Goal: Task Accomplishment & Management: Complete application form

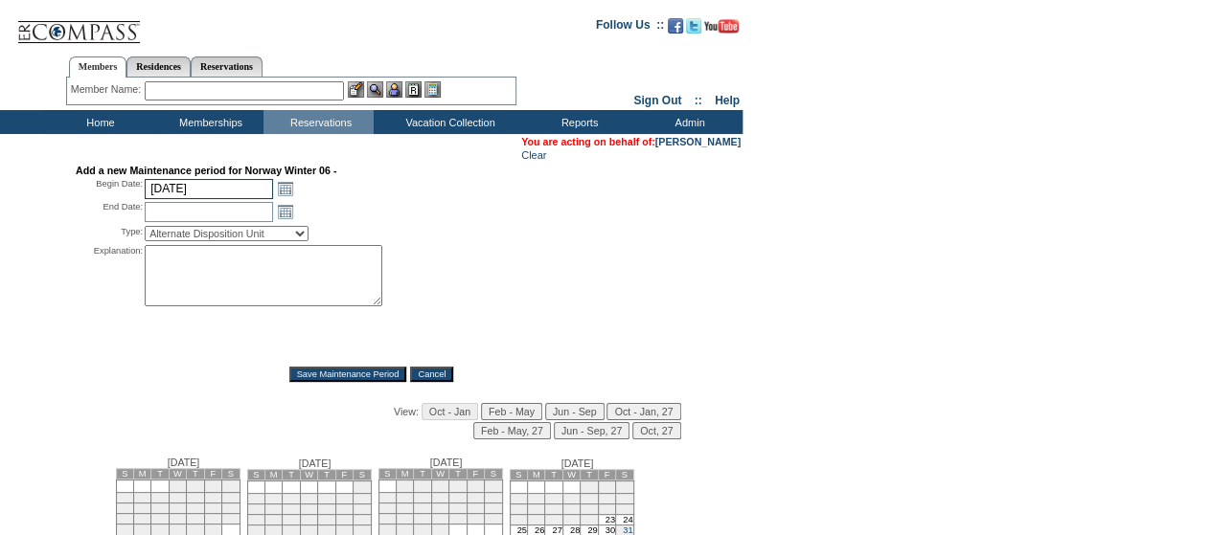
click at [204, 193] on input "[DATE]" at bounding box center [209, 189] width 128 height 20
type input "[DATE]"
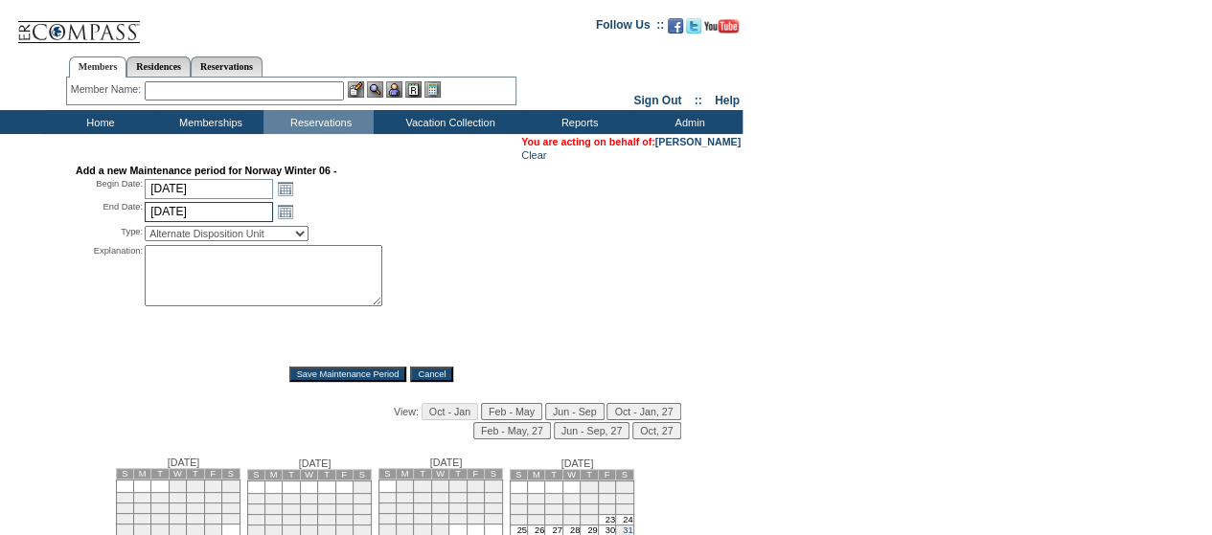
type input "[DATE]"
click at [218, 240] on select "Alternate Disposition Unit Business Hold Disposition Exclusive Alliance Partner…" at bounding box center [227, 233] width 164 height 15
select select "PropMaintOIALUnavailable"
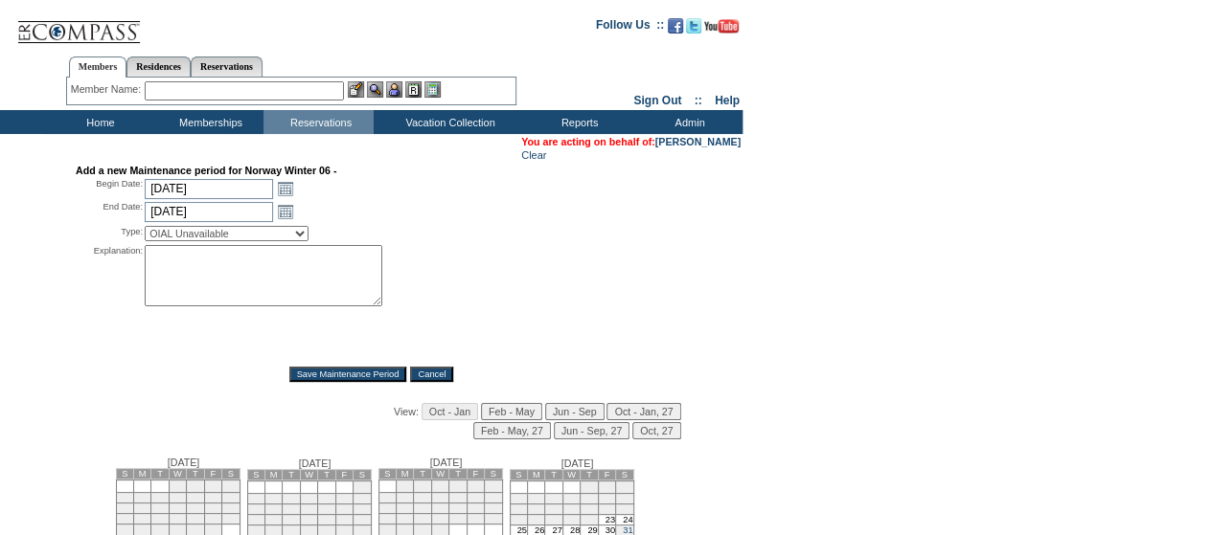
click at [145, 229] on select "Alternate Disposition Unit Business Hold Disposition Exclusive Alliance Partner…" at bounding box center [227, 233] width 164 height 15
click at [215, 258] on textarea at bounding box center [264, 275] width 238 height 61
type textarea "B"
type textarea "-HR"
click at [297, 386] on div "Add a new Maintenance period for Norway Winter 06 - Begin Date: [DATE] [DATE] O…" at bounding box center [371, 376] width 738 height 423
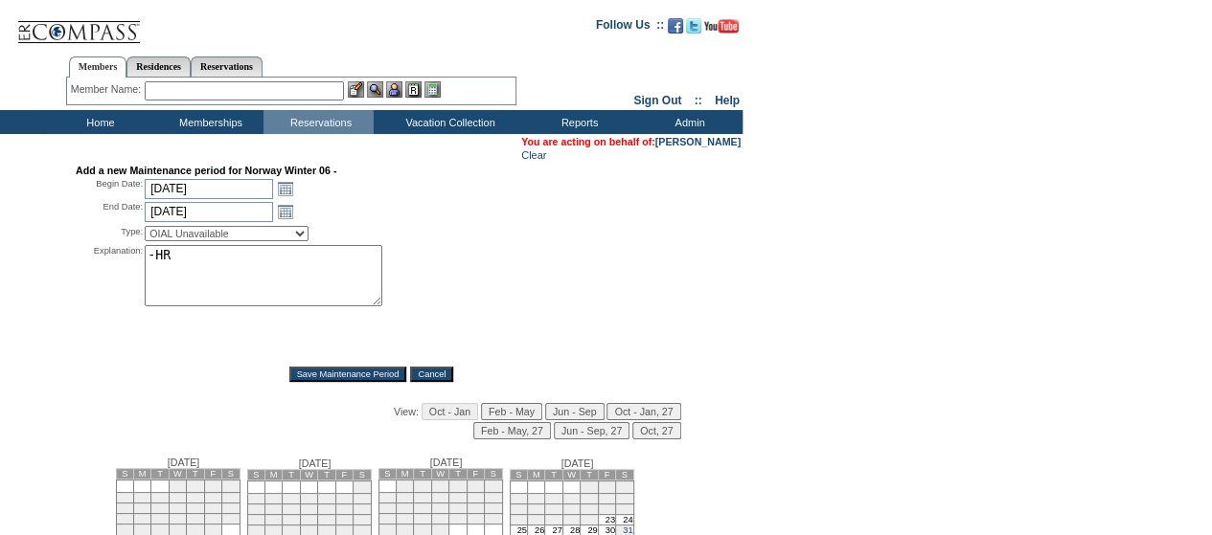
click at [304, 378] on input "Save Maintenance Period" at bounding box center [348, 374] width 118 height 15
